Goal: Use online tool/utility: Utilize a website feature to perform a specific function

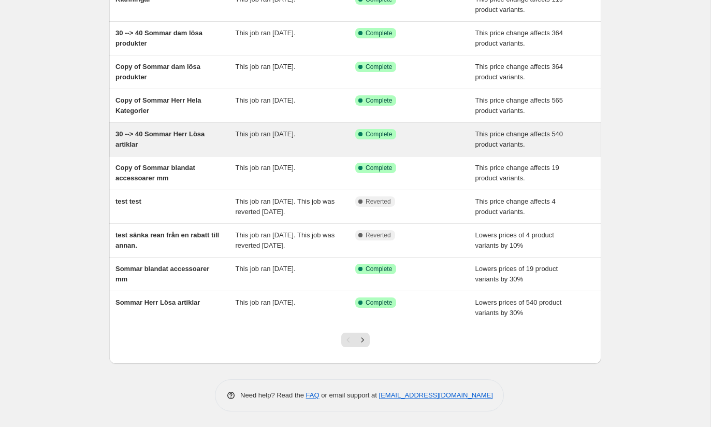
scroll to position [127, 0]
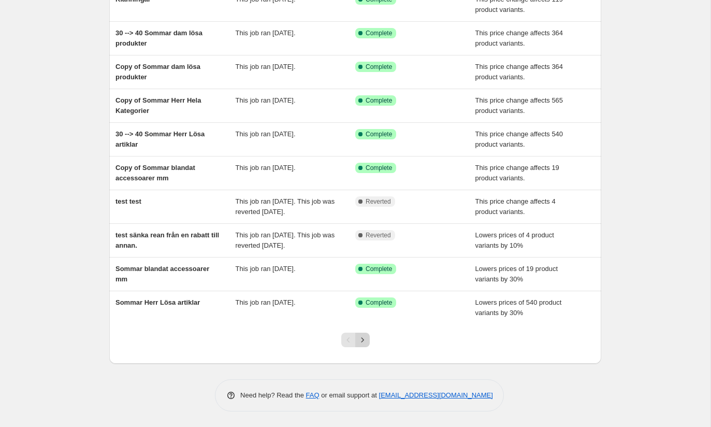
click at [363, 341] on icon "Next" at bounding box center [362, 339] width 10 height 10
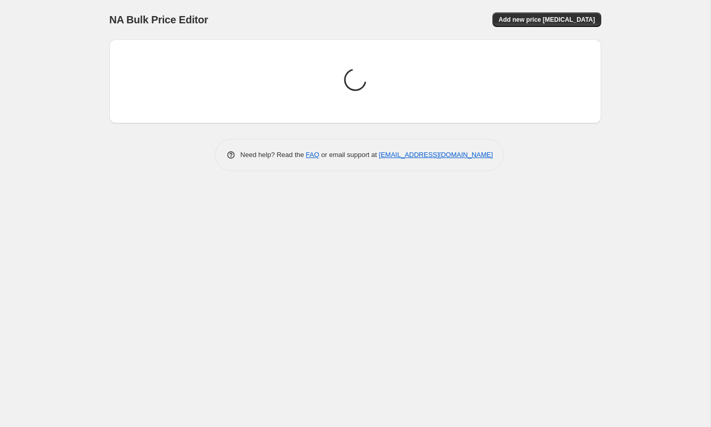
scroll to position [0, 0]
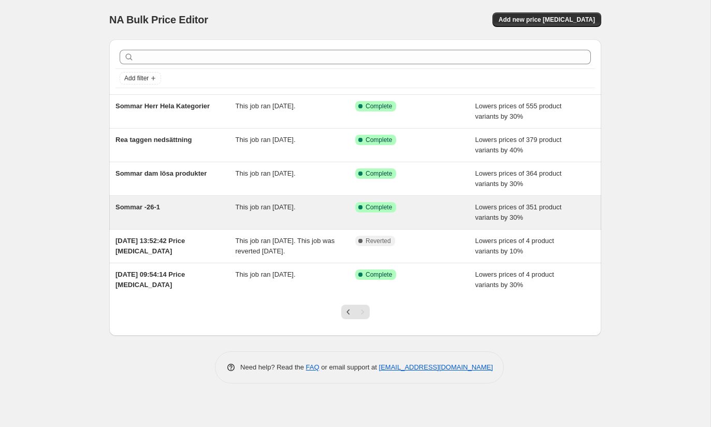
click at [216, 209] on div "Sommar -26-1" at bounding box center [175, 212] width 120 height 21
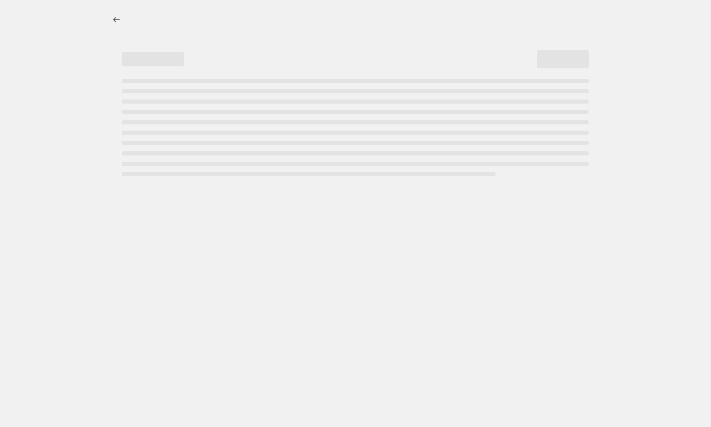
select select "percentage"
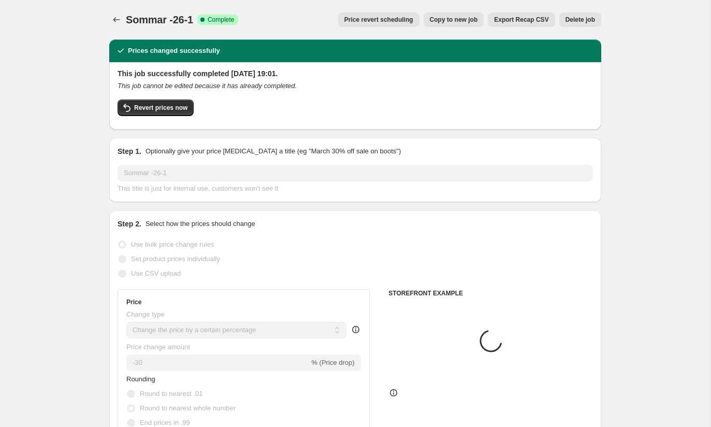
select select "collection"
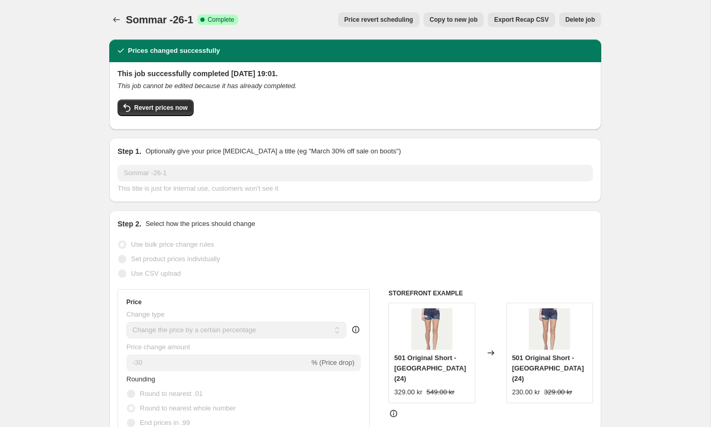
click at [458, 22] on span "Copy to new job" at bounding box center [454, 20] width 48 height 8
select select "percentage"
select select "collection"
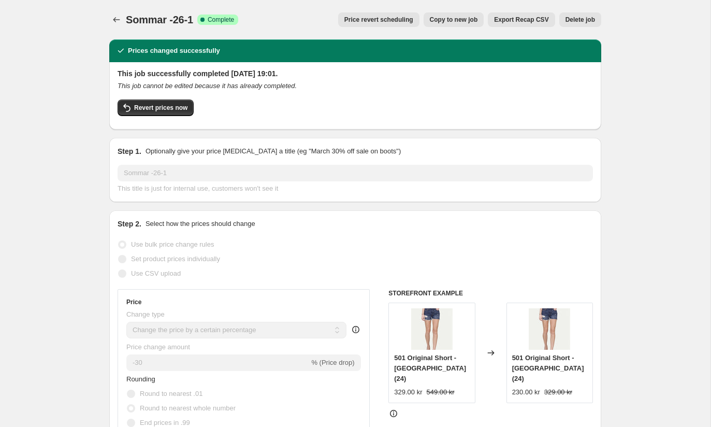
select select "collection"
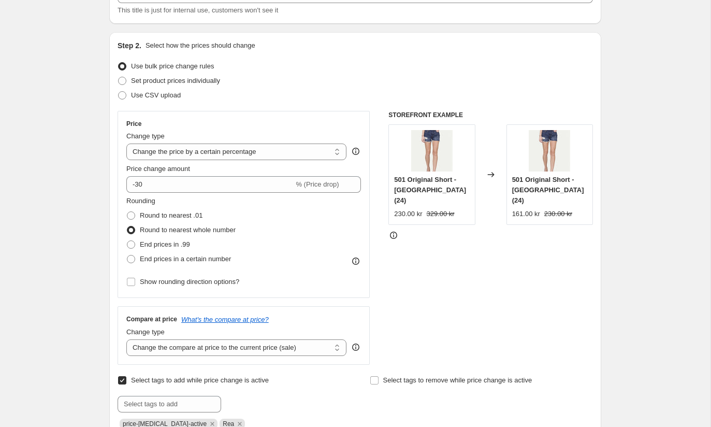
scroll to position [83, 0]
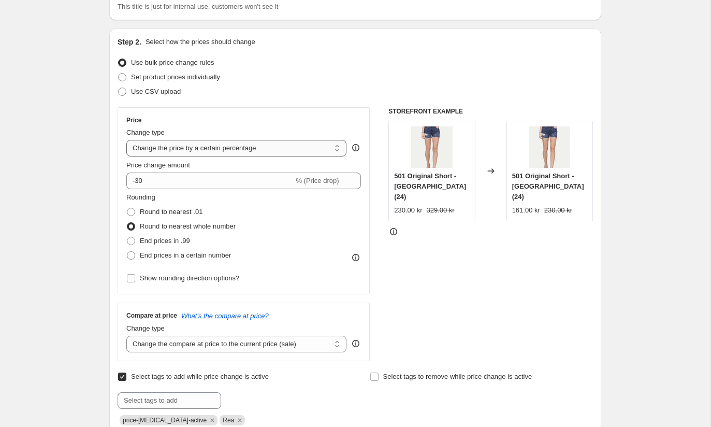
click at [337, 149] on select "Change the price to a certain amount Change the price by a certain amount Chang…" at bounding box center [236, 148] width 220 height 17
select select "pcap"
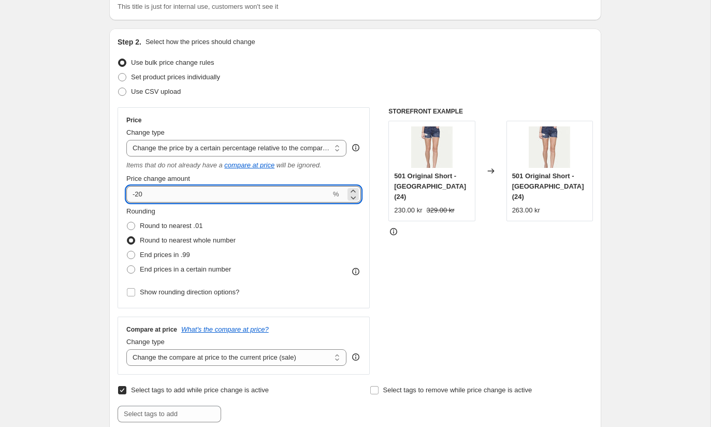
click at [295, 195] on input "-20" at bounding box center [228, 194] width 204 height 17
type input "-2"
type input "-50"
click at [298, 229] on div "Rounding Round to nearest .01 Round to nearest whole number End prices in .99 E…" at bounding box center [243, 241] width 235 height 70
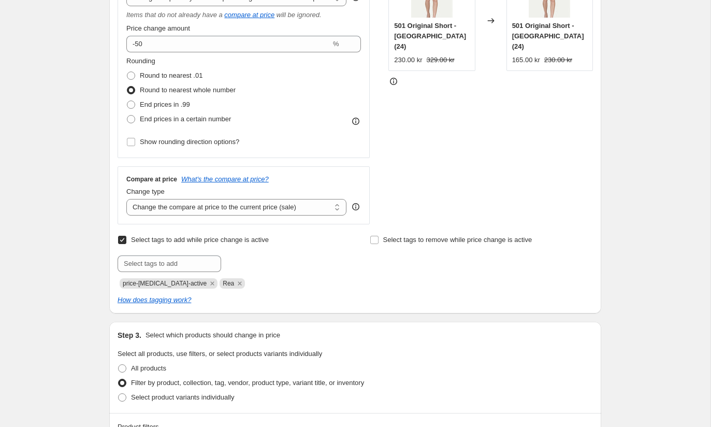
scroll to position [242, 0]
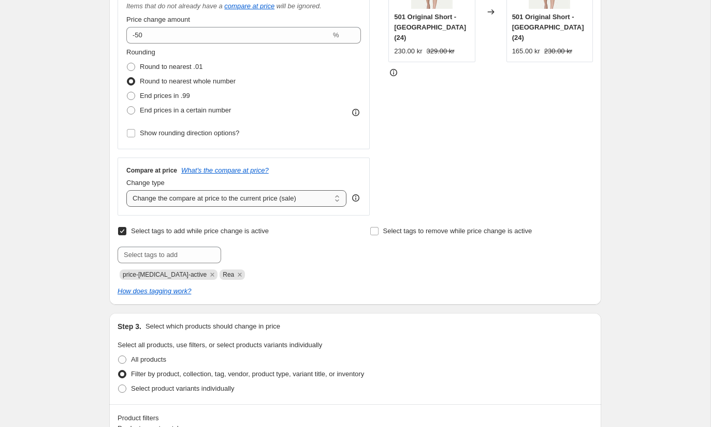
click at [325, 202] on select "Change the compare at price to the current price (sale) Change the compare at p…" at bounding box center [236, 198] width 220 height 17
select select "no_change"
click at [326, 253] on div at bounding box center [229, 254] width 223 height 17
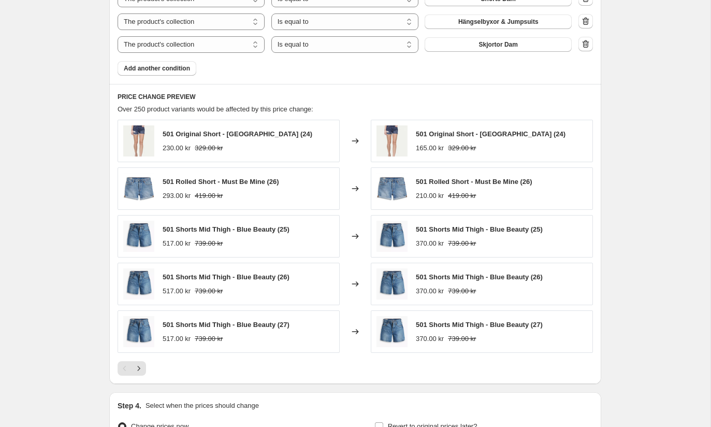
scroll to position [865, 0]
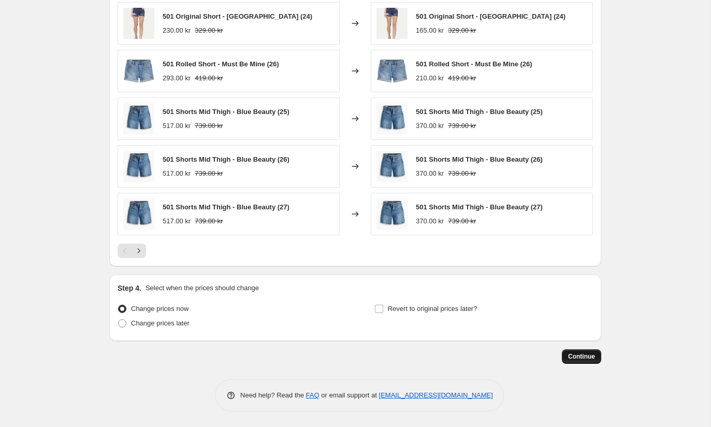
click at [581, 358] on span "Continue" at bounding box center [581, 356] width 27 height 8
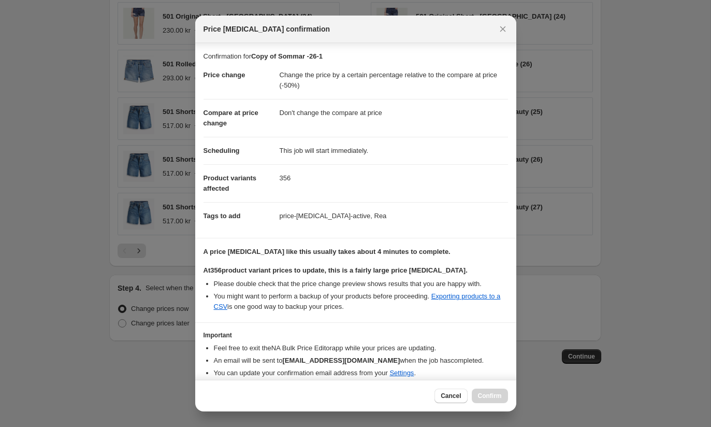
scroll to position [40, 0]
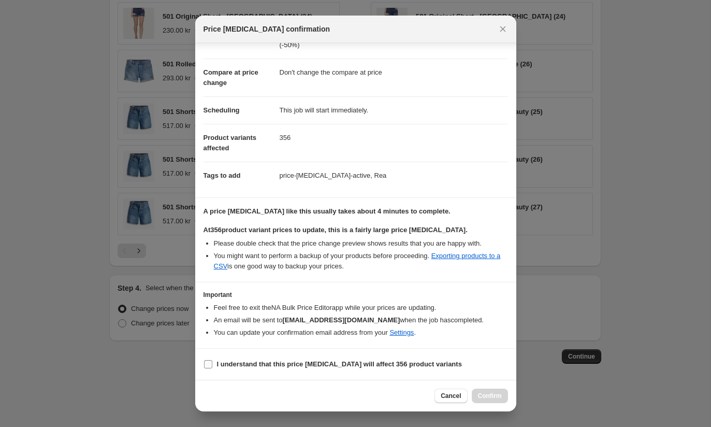
click at [210, 362] on input "I understand that this price [MEDICAL_DATA] will affect 356 product variants" at bounding box center [208, 364] width 8 height 8
checkbox input "true"
click at [496, 401] on button "Confirm" at bounding box center [490, 395] width 36 height 14
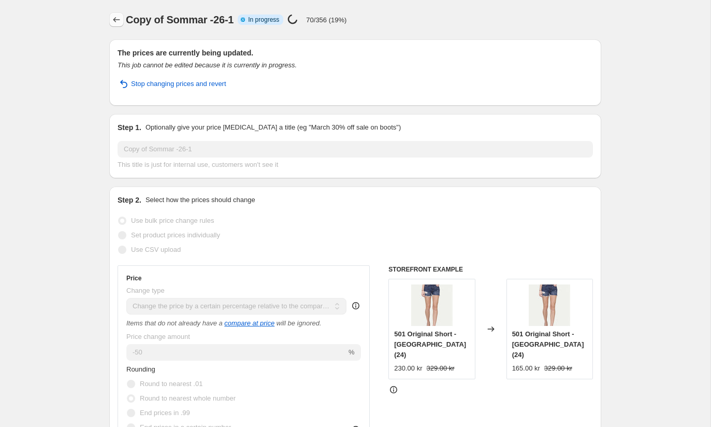
click at [115, 14] on button "Price change jobs" at bounding box center [116, 19] width 14 height 14
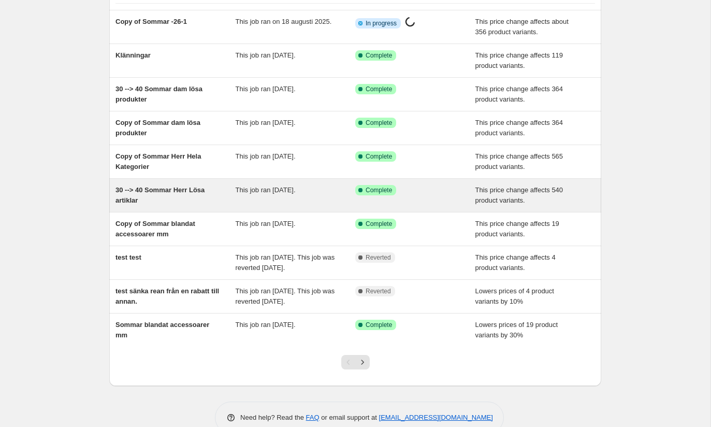
scroll to position [78, 0]
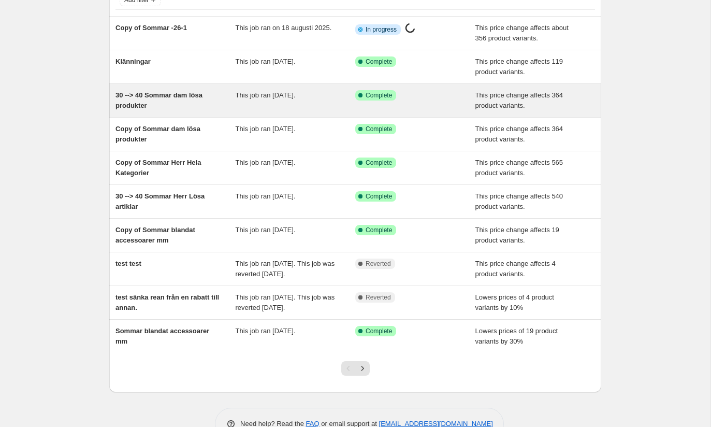
click at [220, 108] on div "30 --> 40 Sommar dam lösa produkter" at bounding box center [175, 100] width 120 height 21
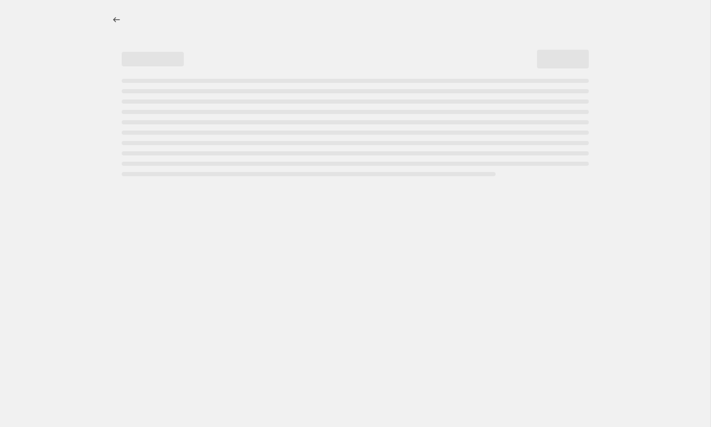
select select "pcap"
select select "no_change"
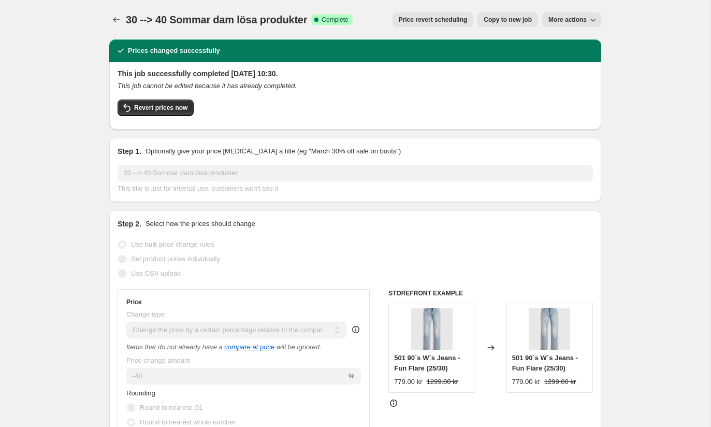
click at [503, 23] on span "Copy to new job" at bounding box center [508, 20] width 48 height 8
select select "pcap"
select select "no_change"
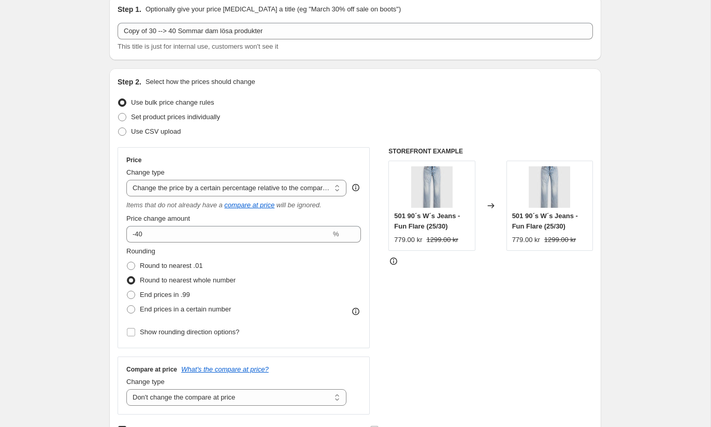
scroll to position [45, 0]
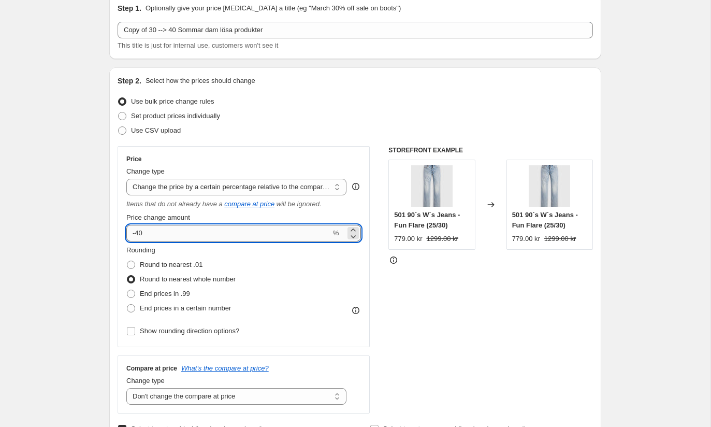
click at [141, 233] on input "-40" at bounding box center [228, 233] width 204 height 17
type input "-50"
click at [398, 321] on div "STOREFRONT EXAMPLE 501 90´s W´s Jeans - Fun Flare (25/30) 779.00 kr 1299.00 kr …" at bounding box center [490, 279] width 204 height 267
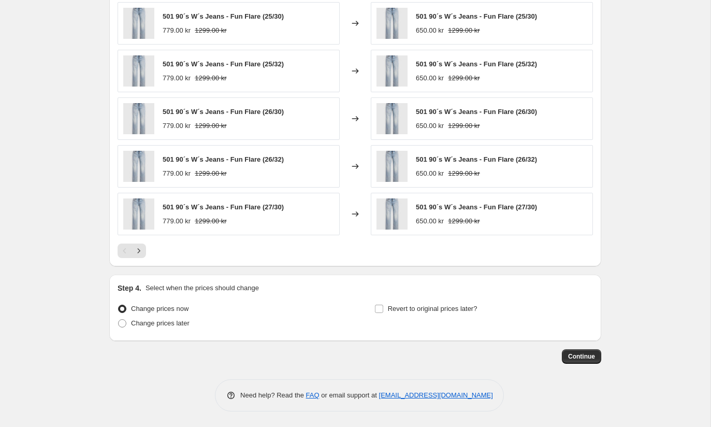
scroll to position [0, 0]
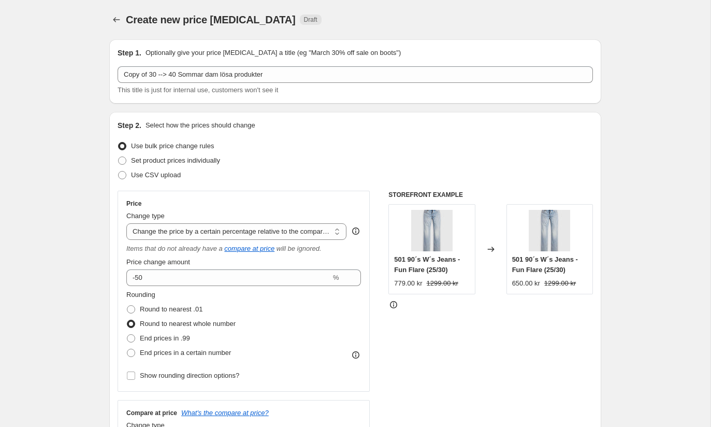
select select "pcap"
select select "no_change"
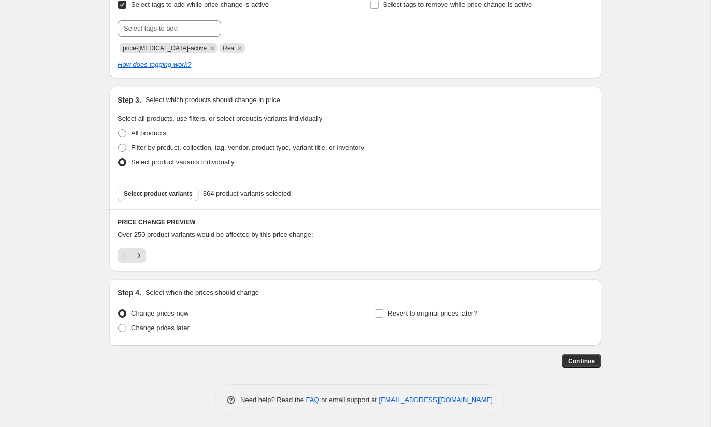
scroll to position [473, 0]
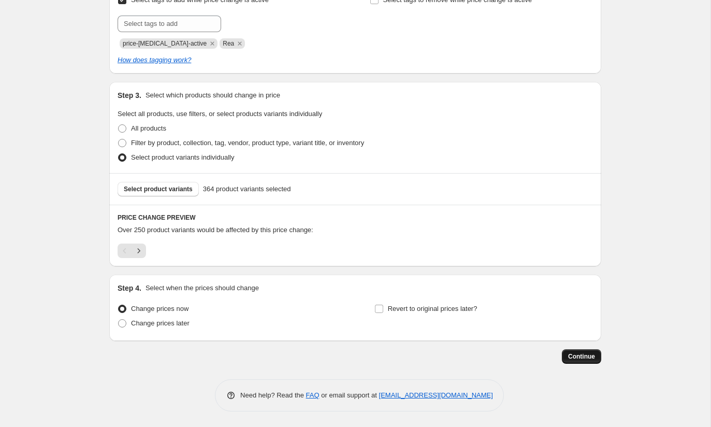
click at [582, 357] on span "Continue" at bounding box center [581, 356] width 27 height 8
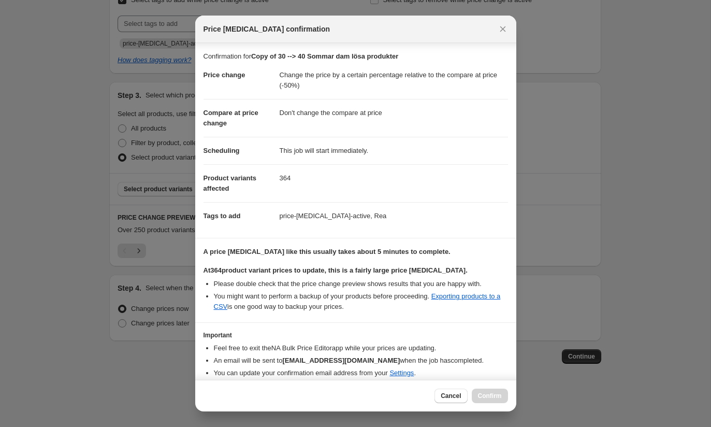
scroll to position [40, 0]
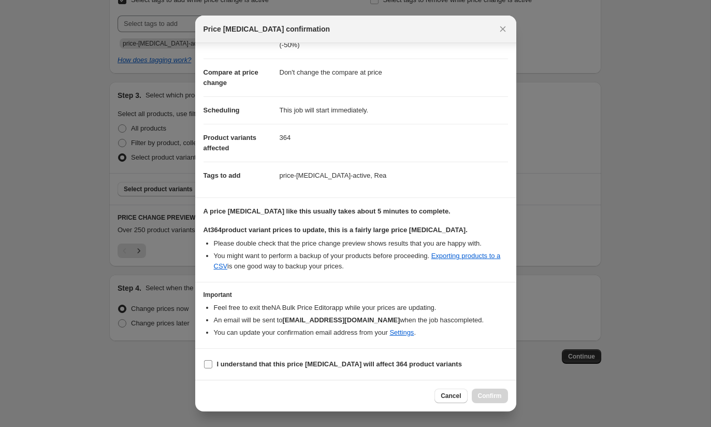
click at [209, 367] on input "I understand that this price [MEDICAL_DATA] will affect 364 product variants" at bounding box center [208, 364] width 8 height 8
checkbox input "true"
click at [488, 392] on span "Confirm" at bounding box center [490, 395] width 24 height 8
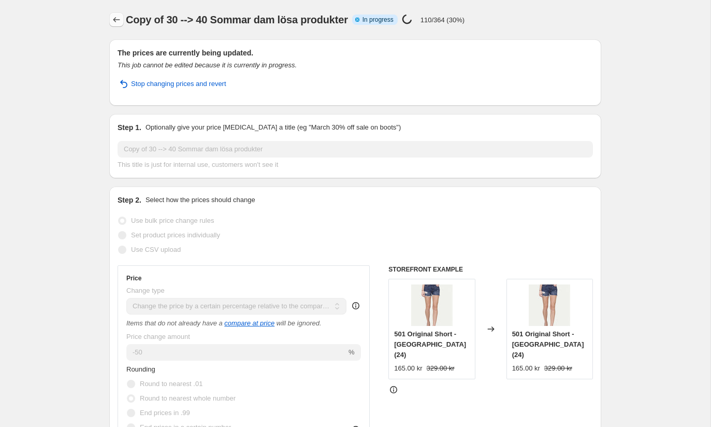
click at [115, 21] on icon "Price change jobs" at bounding box center [116, 19] width 7 height 5
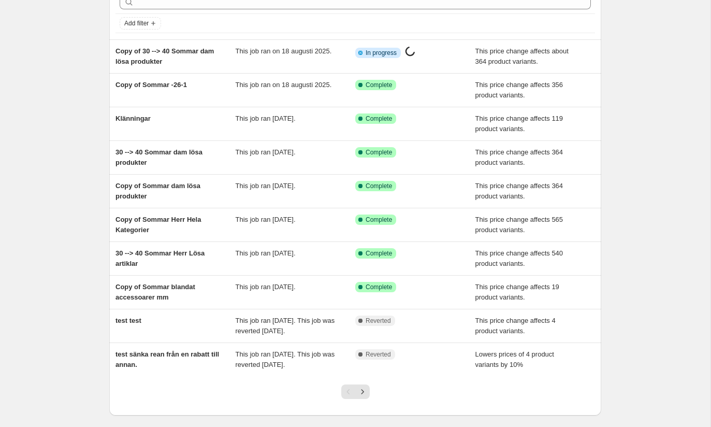
scroll to position [55, 0]
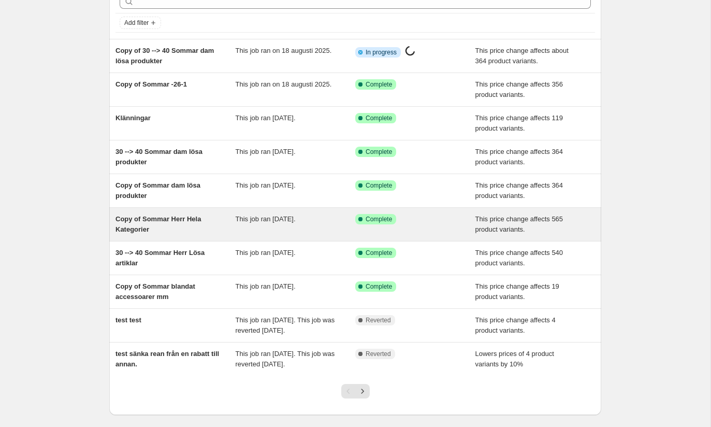
click at [225, 227] on div "Copy of Sommar Herr Hela Kategorier" at bounding box center [175, 224] width 120 height 21
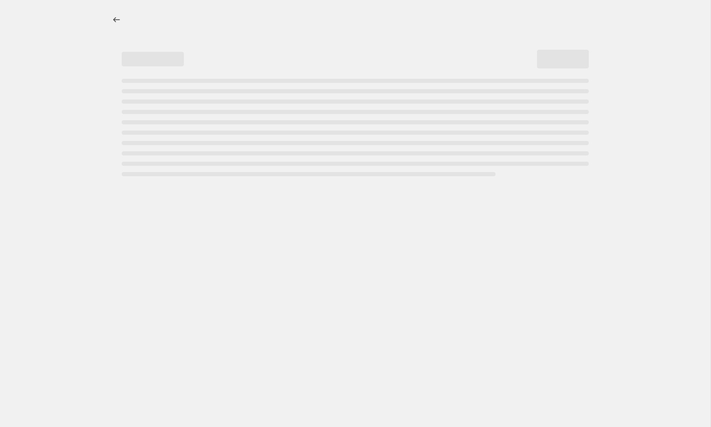
select select "pcap"
select select "no_change"
select select "collection"
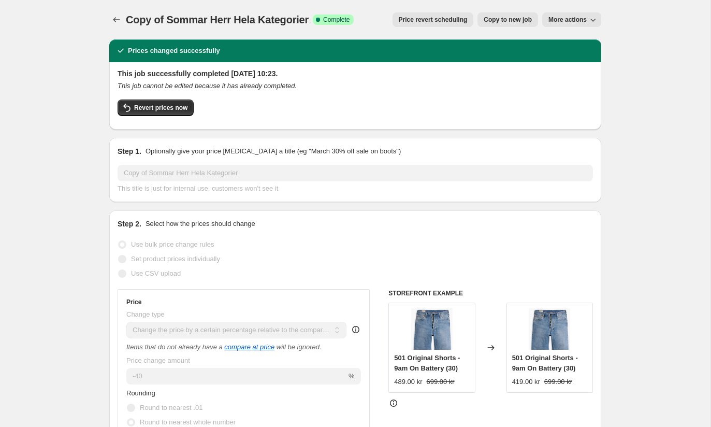
click at [510, 21] on span "Copy to new job" at bounding box center [508, 20] width 48 height 8
select select "pcap"
select select "no_change"
select select "collection"
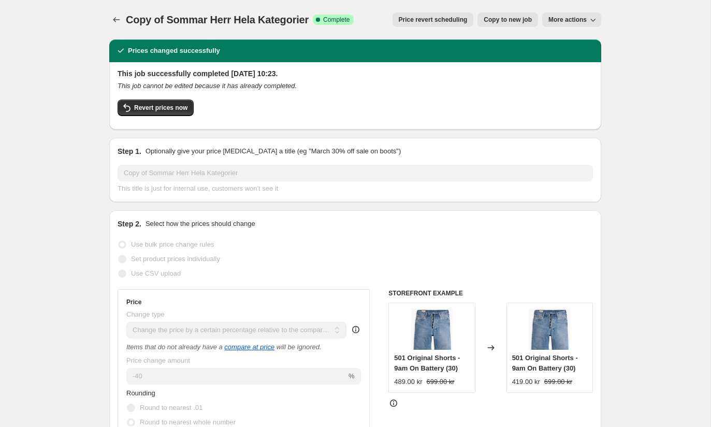
select select "collection"
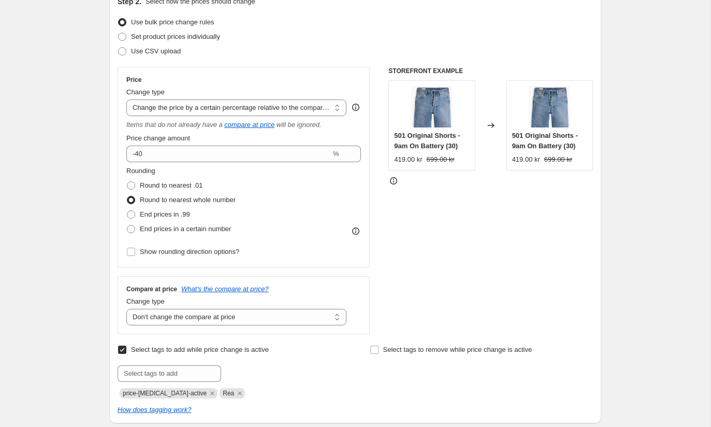
scroll to position [124, 0]
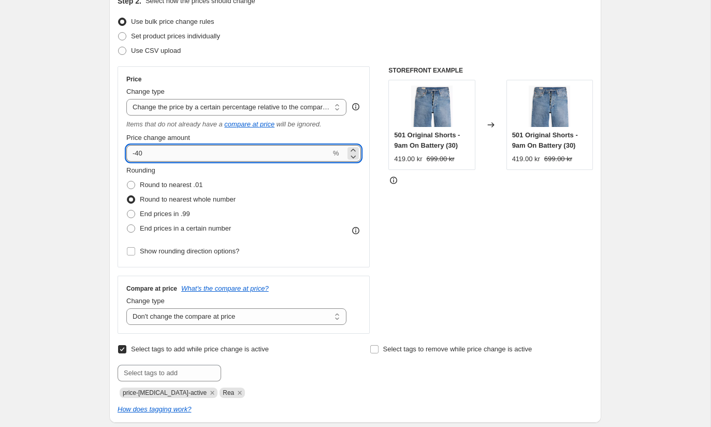
click at [141, 153] on input "-40" at bounding box center [228, 153] width 204 height 17
type input "-50"
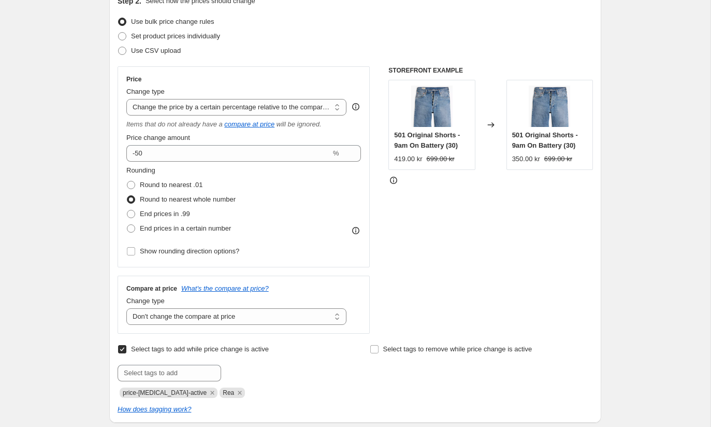
click at [305, 220] on div "Rounding Round to nearest .01 Round to nearest whole number End prices in .99 E…" at bounding box center [243, 200] width 235 height 70
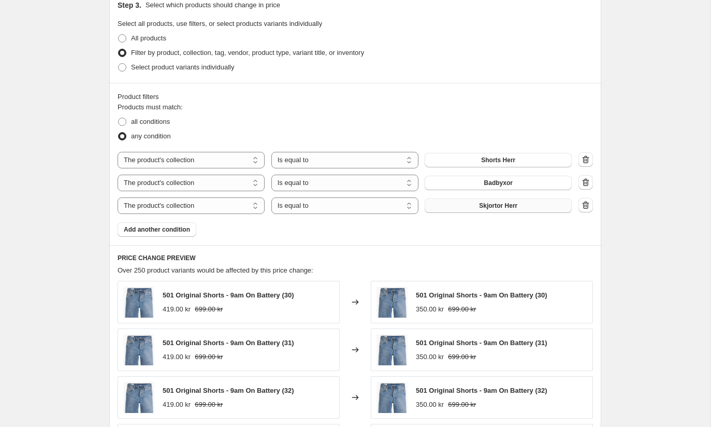
scroll to position [0, 0]
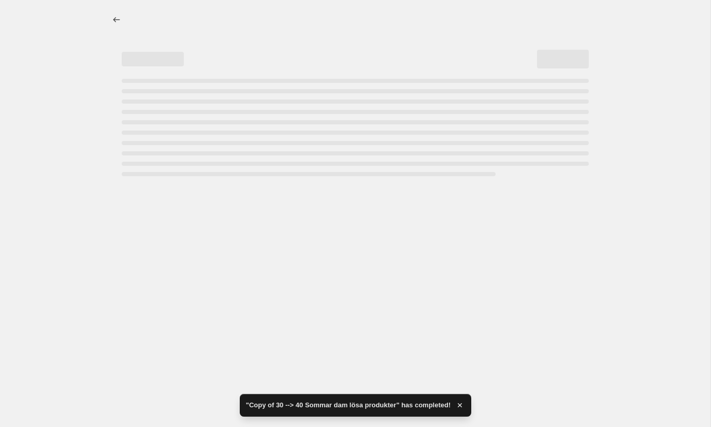
select select "pcap"
select select "no_change"
select select "collection"
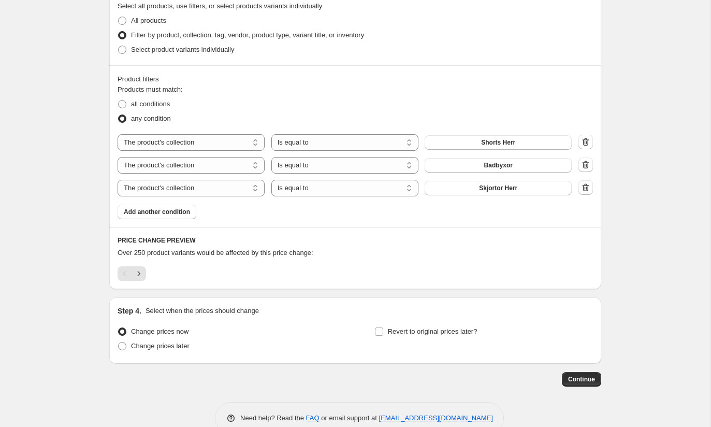
scroll to position [583, 0]
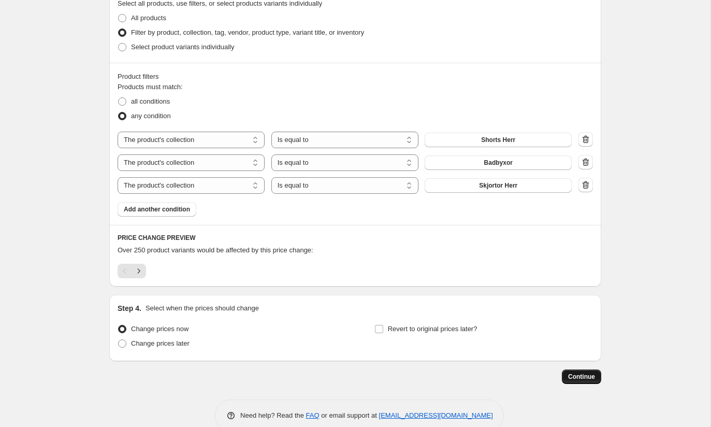
click at [585, 378] on span "Continue" at bounding box center [581, 376] width 27 height 8
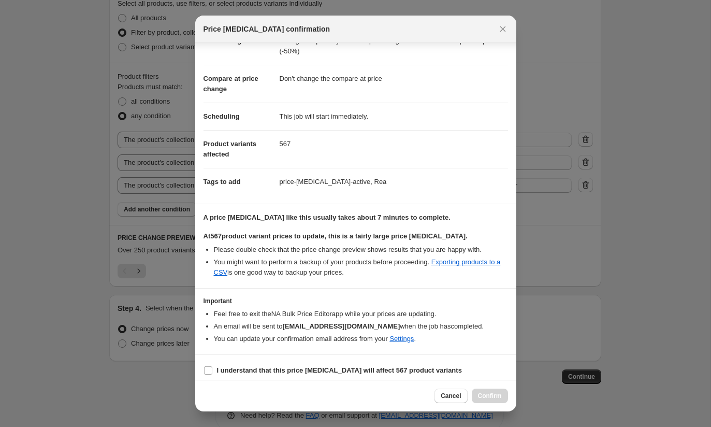
scroll to position [40, 0]
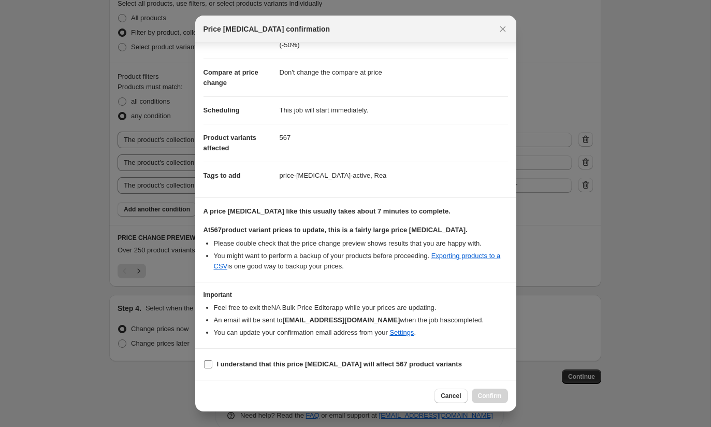
click at [210, 362] on input "I understand that this price [MEDICAL_DATA] will affect 567 product variants" at bounding box center [208, 364] width 8 height 8
checkbox input "true"
click at [488, 396] on span "Confirm" at bounding box center [490, 395] width 24 height 8
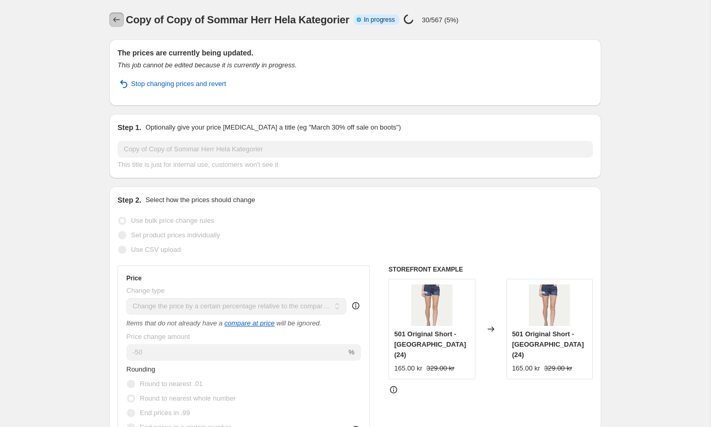
click at [114, 19] on icon "Price change jobs" at bounding box center [116, 19] width 7 height 5
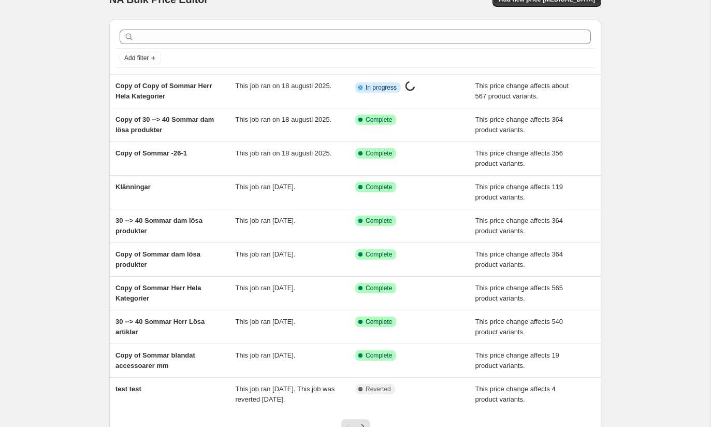
scroll to position [21, 0]
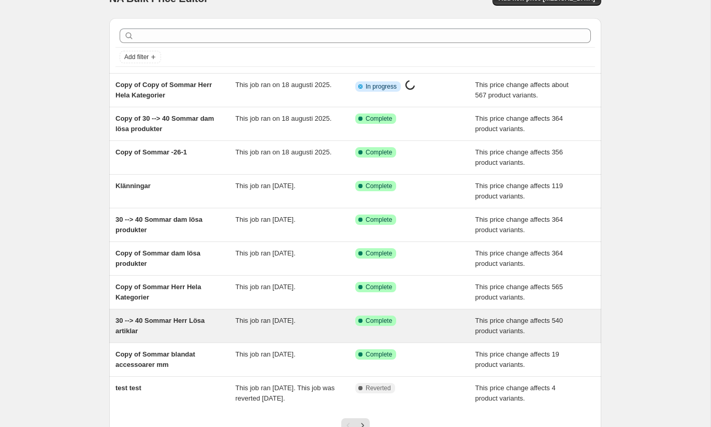
click at [177, 323] on span "30 --> 40 Sommar Herr Lösa artiklar" at bounding box center [159, 325] width 89 height 18
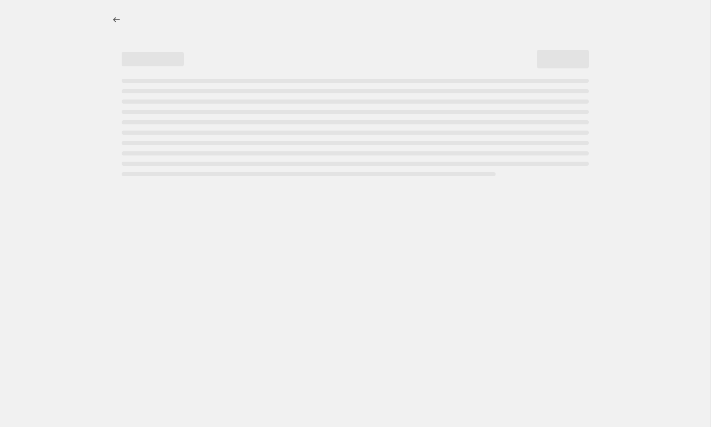
select select "pcap"
select select "no_change"
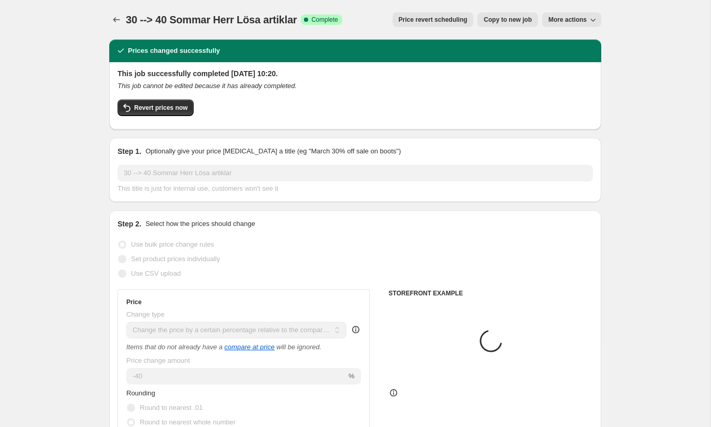
click at [505, 21] on span "Copy to new job" at bounding box center [508, 20] width 48 height 8
select select "pcap"
select select "no_change"
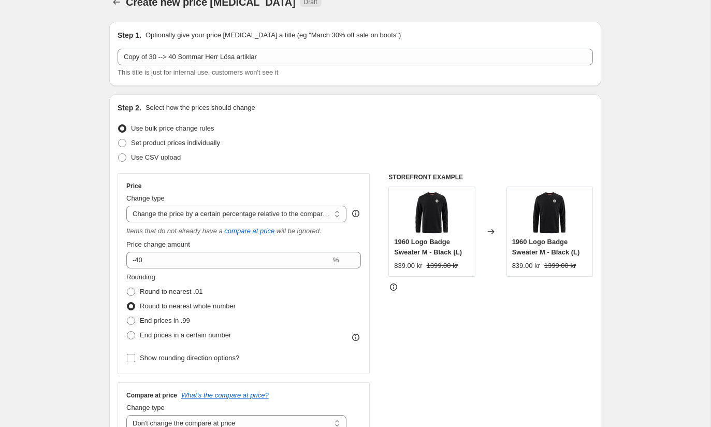
scroll to position [19, 0]
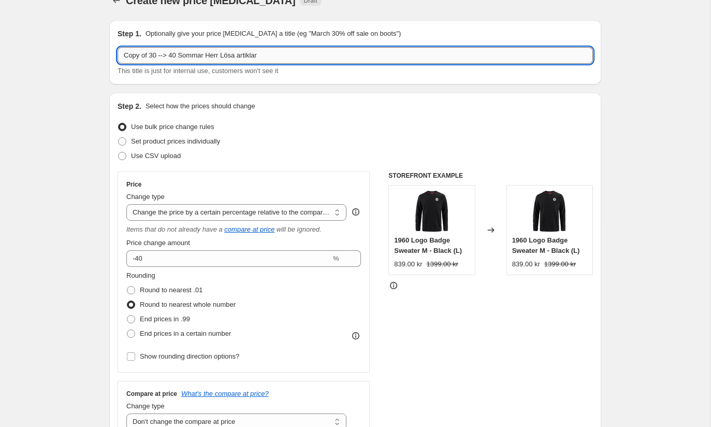
drag, startPoint x: 181, startPoint y: 55, endPoint x: 150, endPoint y: 56, distance: 30.5
click at [150, 56] on input "Copy of 30 --> 40 Sommar Herr Lösa artiklar" at bounding box center [355, 55] width 475 height 17
click at [161, 55] on input "Copy of 30 --> 40 Sommar Herr Lösa artiklar" at bounding box center [355, 55] width 475 height 17
drag, startPoint x: 175, startPoint y: 55, endPoint x: 112, endPoint y: 50, distance: 63.3
click at [112, 51] on div "Step 1. Optionally give your price [MEDICAL_DATA] a title (eg "March 30% off sa…" at bounding box center [355, 52] width 492 height 64
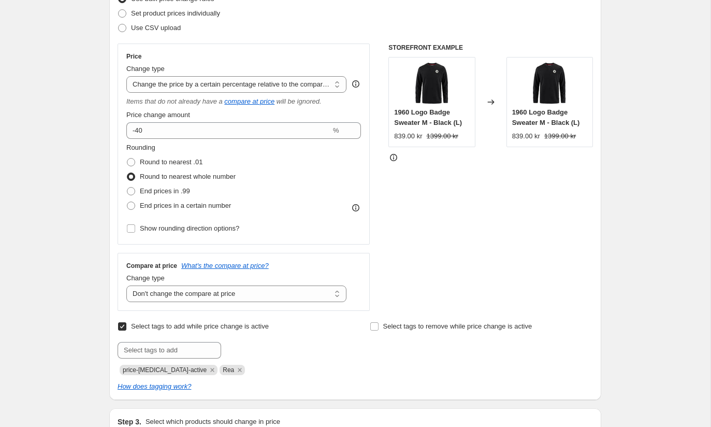
scroll to position [166, 0]
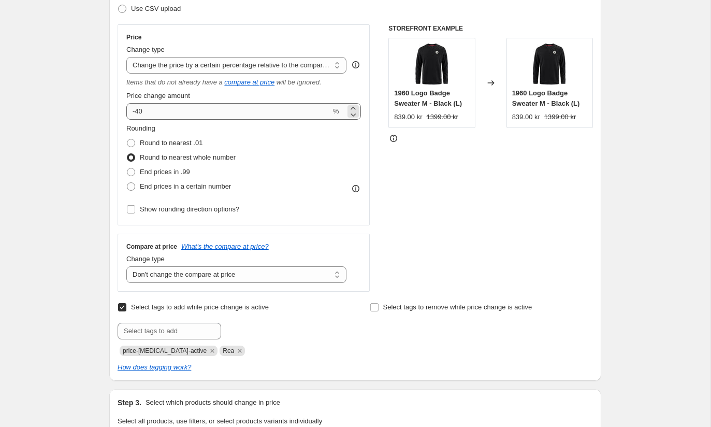
type input "40--> 50 Sommar Herr Lösa artiklar"
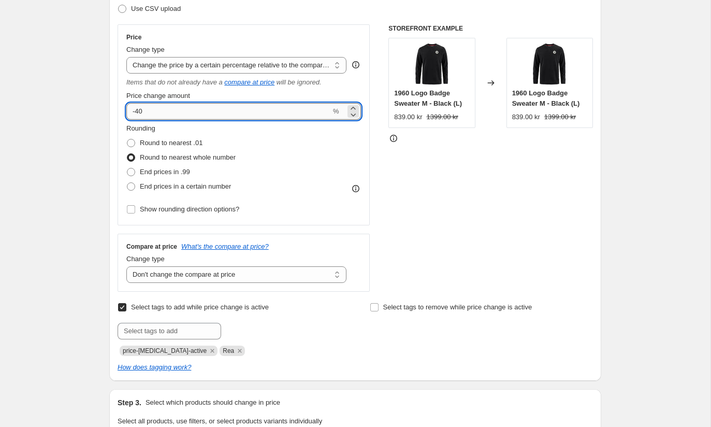
click at [141, 112] on input "-40" at bounding box center [228, 111] width 204 height 17
type input "-50"
click at [307, 154] on div "Rounding Round to nearest .01 Round to nearest whole number End prices in .99 E…" at bounding box center [243, 158] width 235 height 70
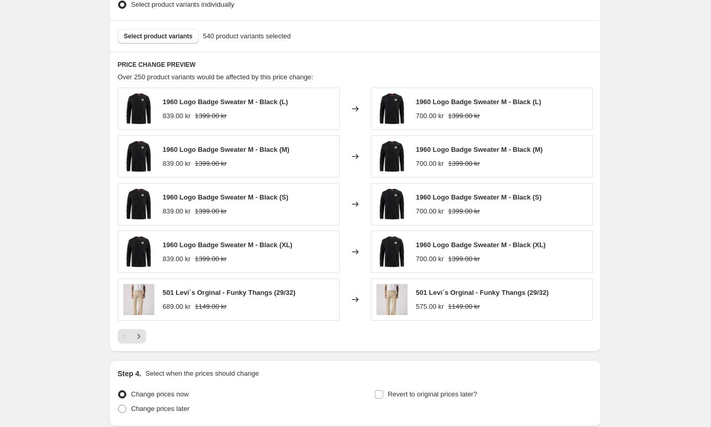
scroll to position [605, 0]
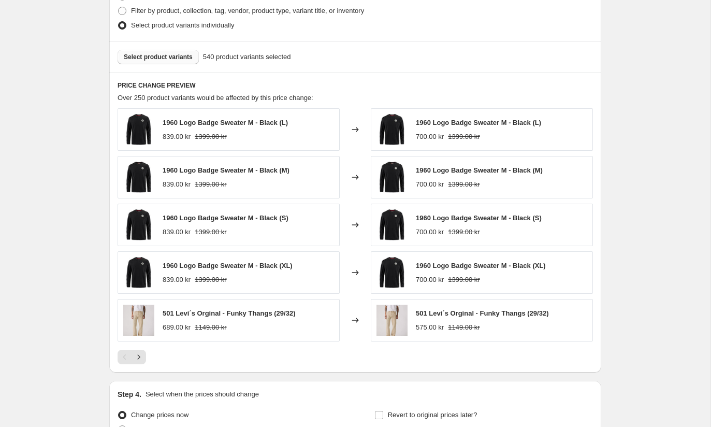
click at [156, 60] on span "Select product variants" at bounding box center [158, 57] width 69 height 8
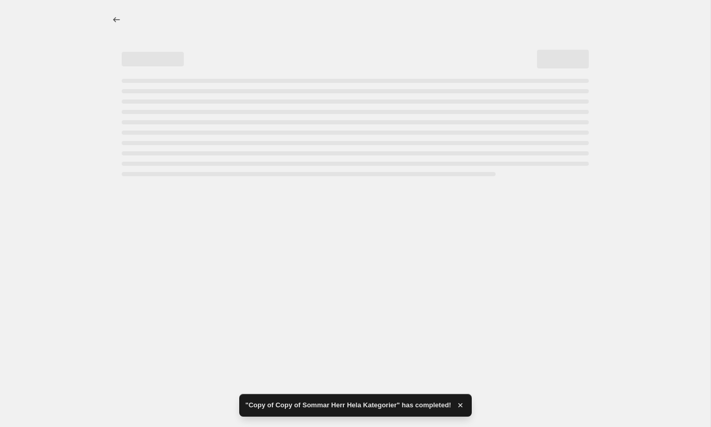
select select "pcap"
select select "no_change"
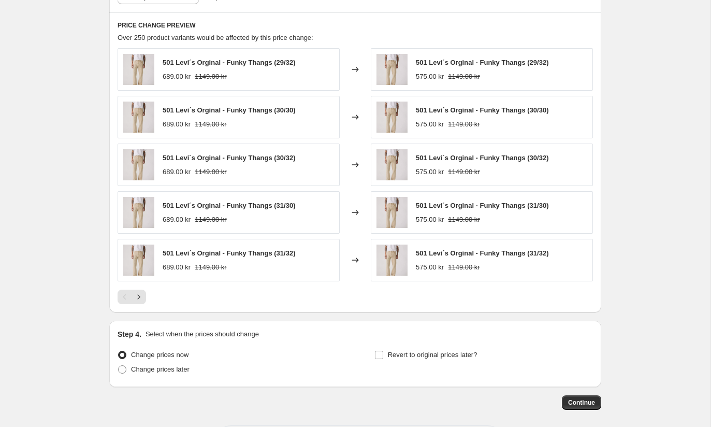
scroll to position [711, 0]
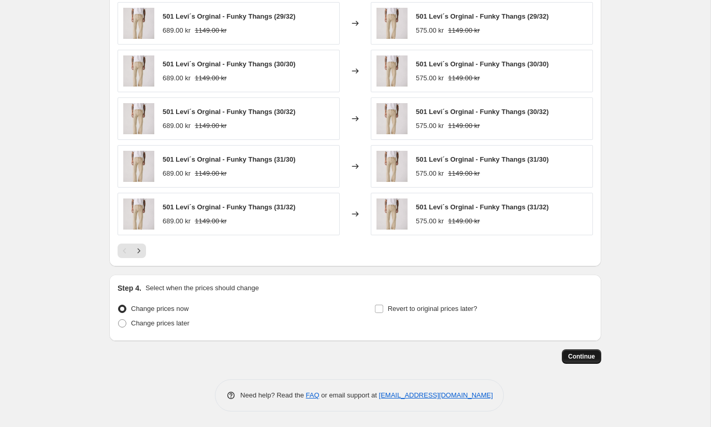
click at [582, 359] on span "Continue" at bounding box center [581, 356] width 27 height 8
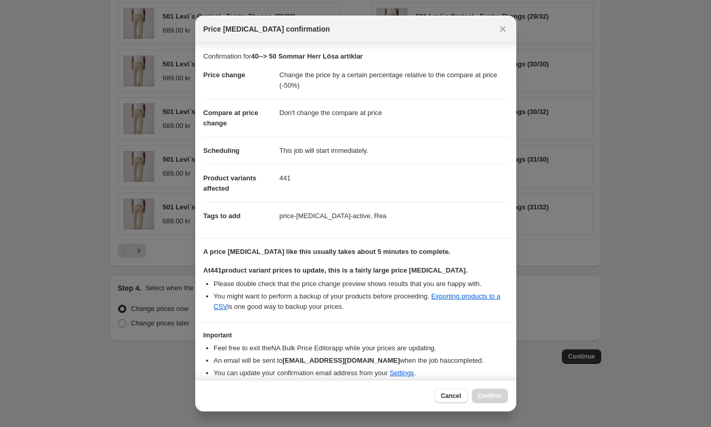
scroll to position [40, 0]
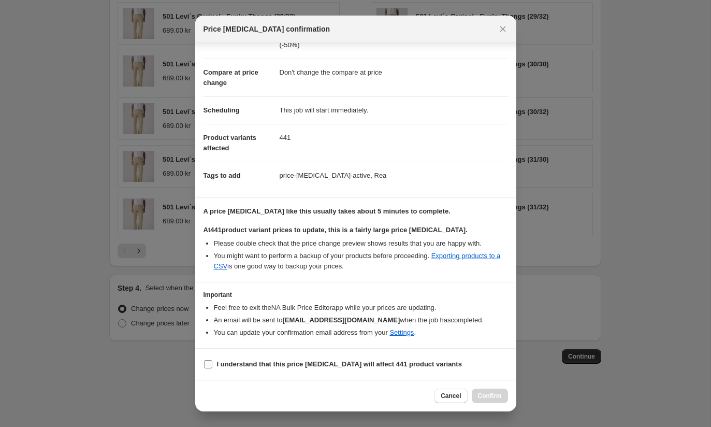
click at [210, 361] on input "I understand that this price [MEDICAL_DATA] will affect 441 product variants" at bounding box center [208, 364] width 8 height 8
checkbox input "true"
click at [488, 391] on span "Confirm" at bounding box center [490, 395] width 24 height 8
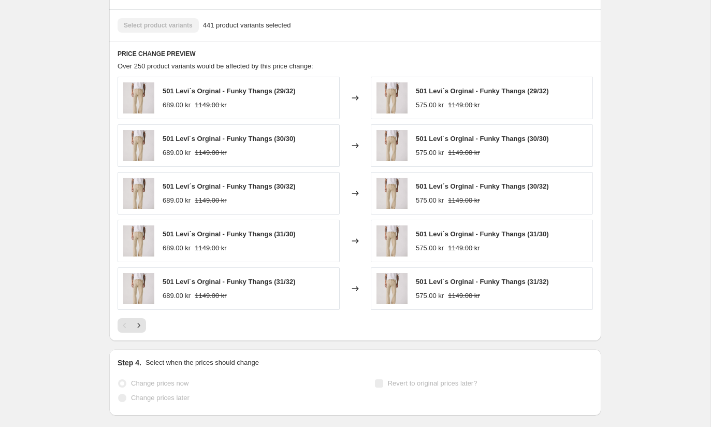
scroll to position [738, 0]
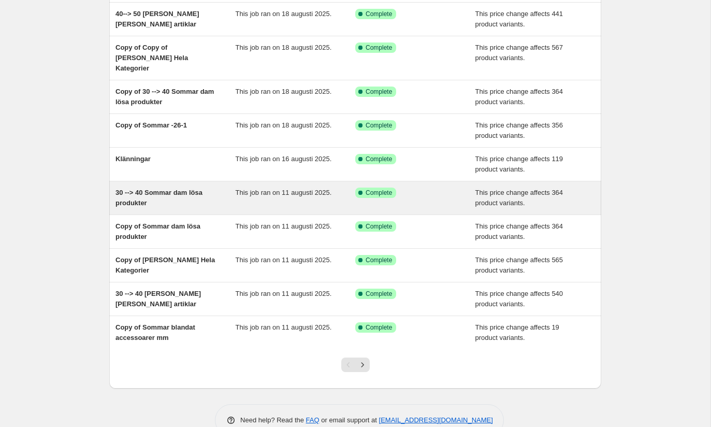
scroll to position [96, 0]
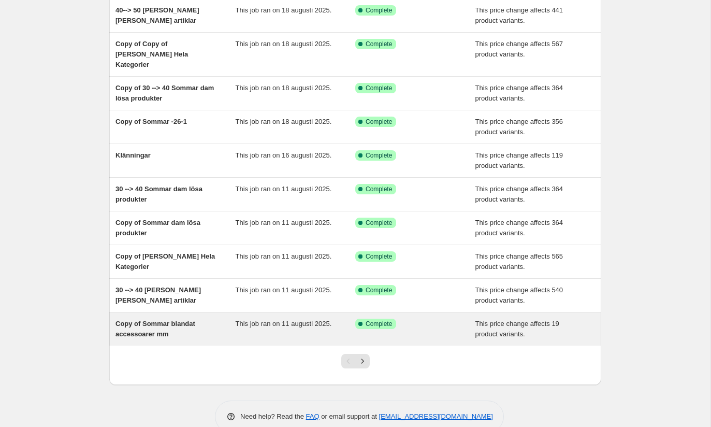
click at [204, 318] on div "Copy of Sommar blandat accessoarer mm" at bounding box center [175, 328] width 120 height 21
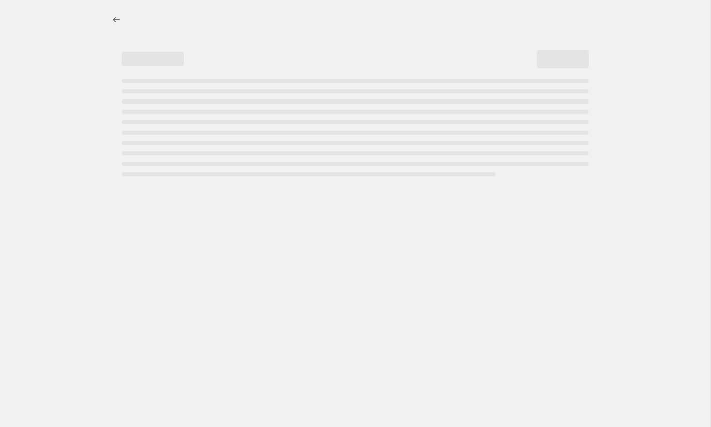
select select "pcap"
select select "no_change"
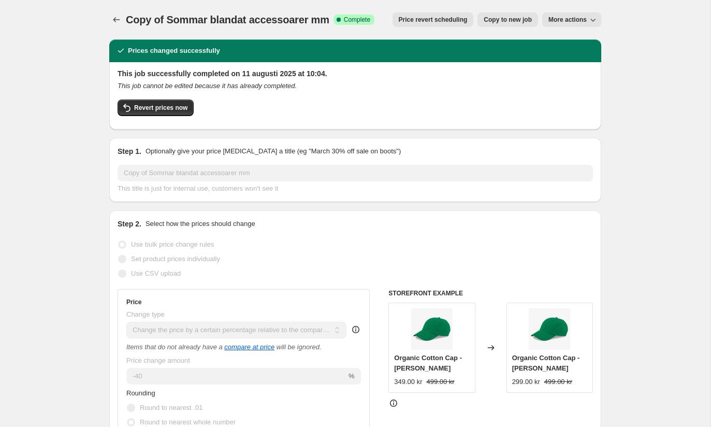
click at [496, 20] on span "Copy to new job" at bounding box center [508, 20] width 48 height 8
select select "pcap"
select select "no_change"
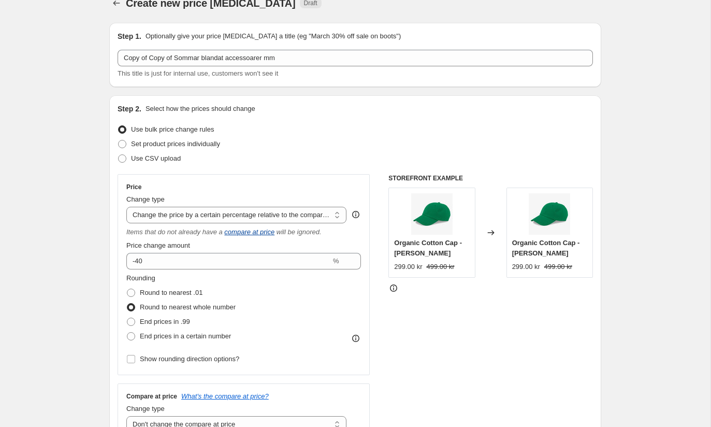
scroll to position [18, 0]
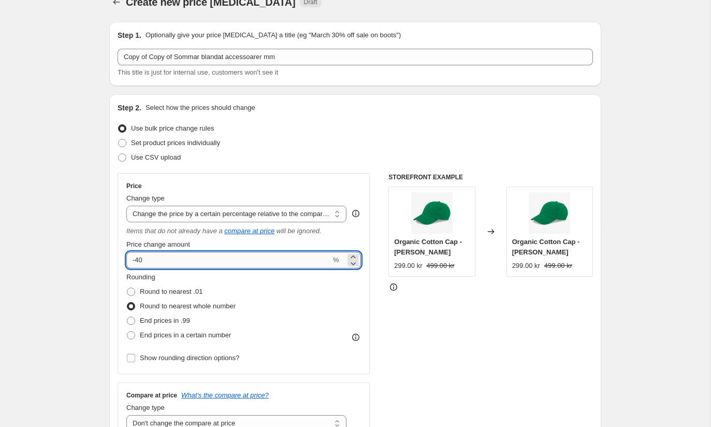
click at [142, 255] on input "-40" at bounding box center [228, 260] width 204 height 17
type input "-50"
click at [326, 339] on div "Rounding Round to nearest .01 Round to nearest whole number End prices in .99 E…" at bounding box center [243, 307] width 235 height 70
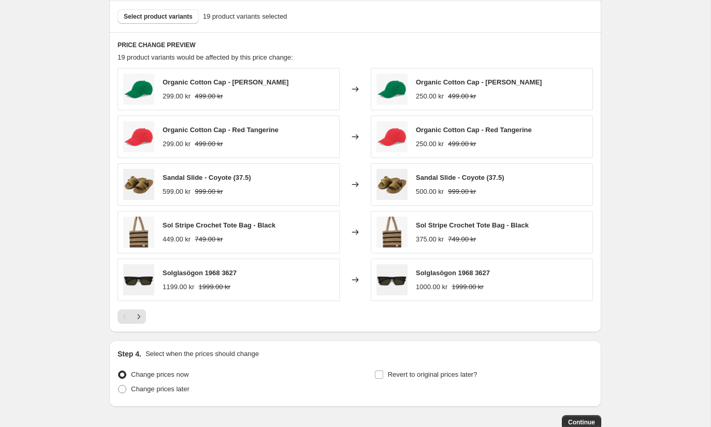
scroll to position [653, 0]
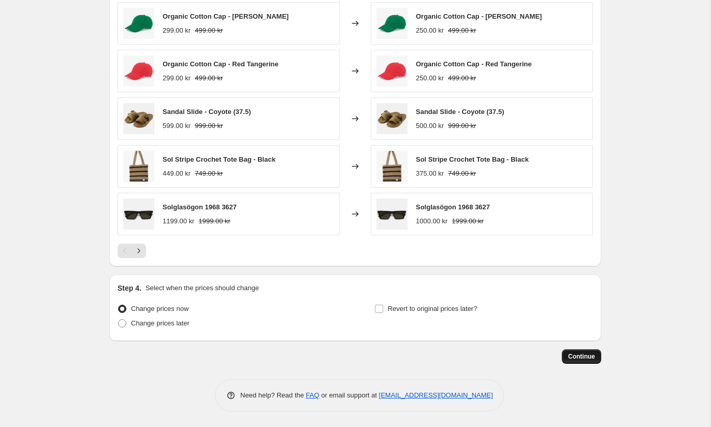
click at [589, 359] on span "Continue" at bounding box center [581, 356] width 27 height 8
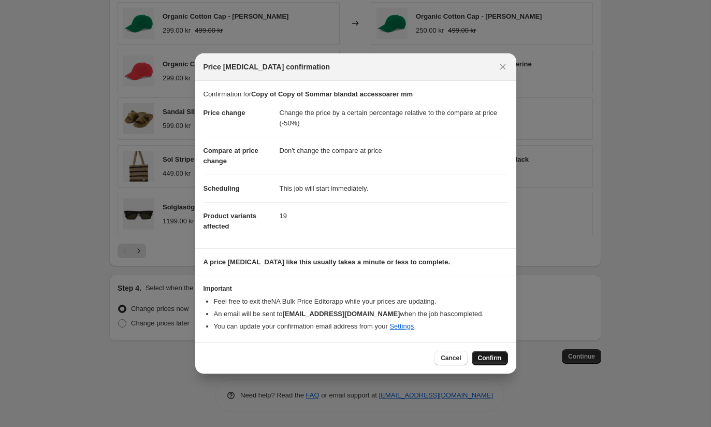
click at [492, 358] on span "Confirm" at bounding box center [490, 358] width 24 height 8
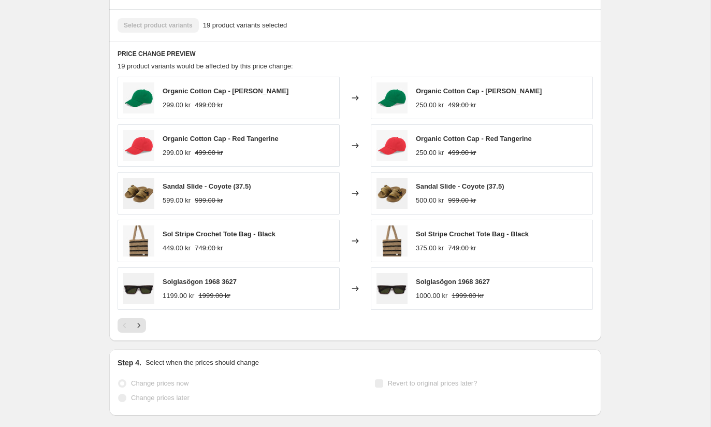
select select "pcap"
select select "no_change"
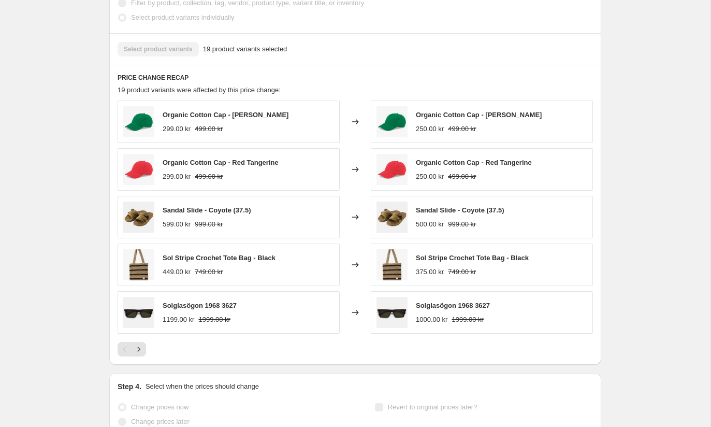
scroll to position [0, 0]
